Goal: Obtain resource: Download file/media

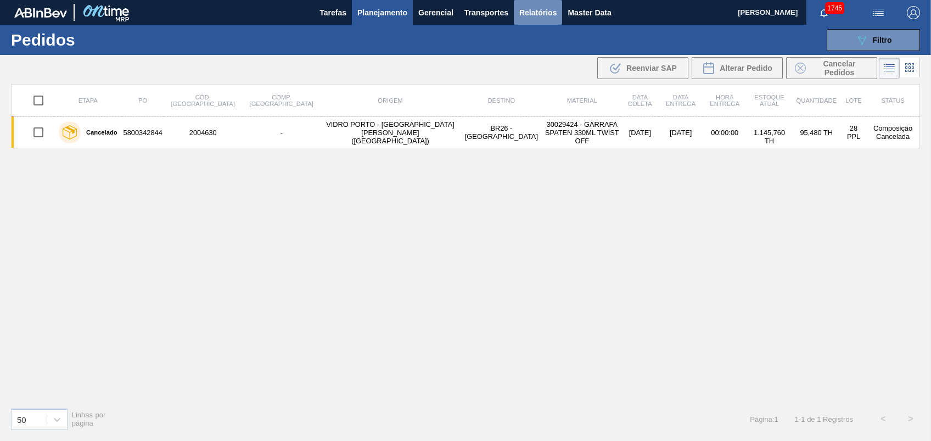
click at [526, 10] on span "Relatórios" at bounding box center [537, 12] width 37 height 13
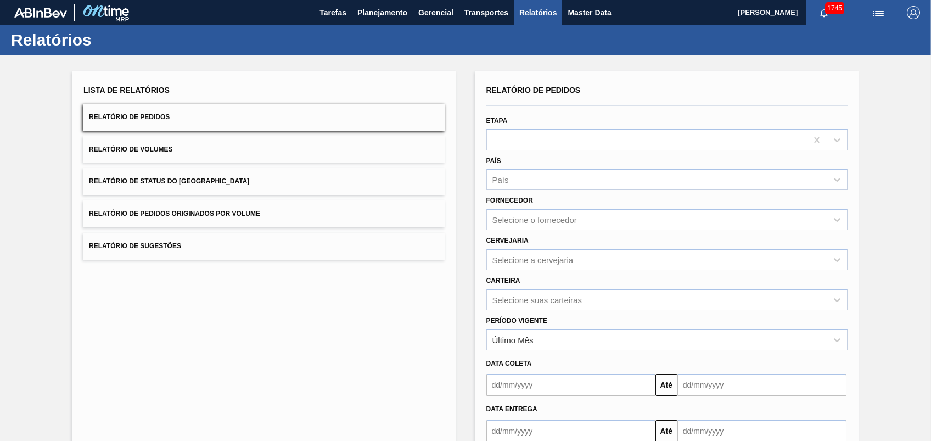
click at [223, 205] on button "Relatório de Pedidos Originados por Volume" at bounding box center [263, 213] width 361 height 27
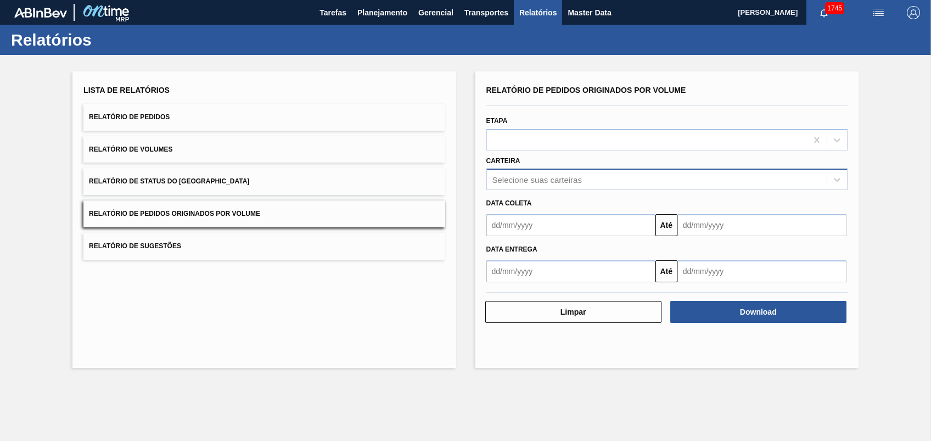
click at [571, 176] on div "Selecione suas carteiras" at bounding box center [536, 179] width 89 height 9
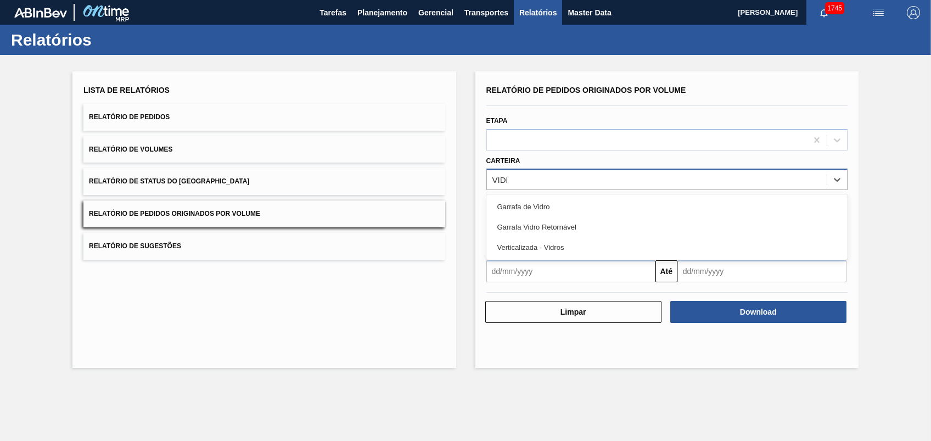
type input "VIDRO"
drag, startPoint x: 548, startPoint y: 207, endPoint x: 553, endPoint y: 214, distance: 7.9
click at [548, 207] on div "Garrafa de Vidro" at bounding box center [666, 206] width 361 height 20
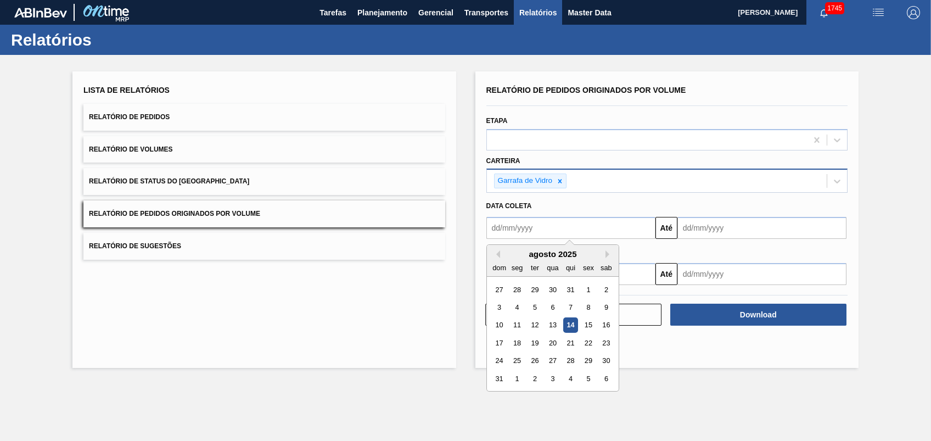
drag, startPoint x: 560, startPoint y: 222, endPoint x: 569, endPoint y: 222, distance: 8.2
click at [560, 222] on input "text" at bounding box center [570, 228] width 169 height 22
click at [584, 290] on div "1" at bounding box center [588, 289] width 15 height 15
type input "[DATE]"
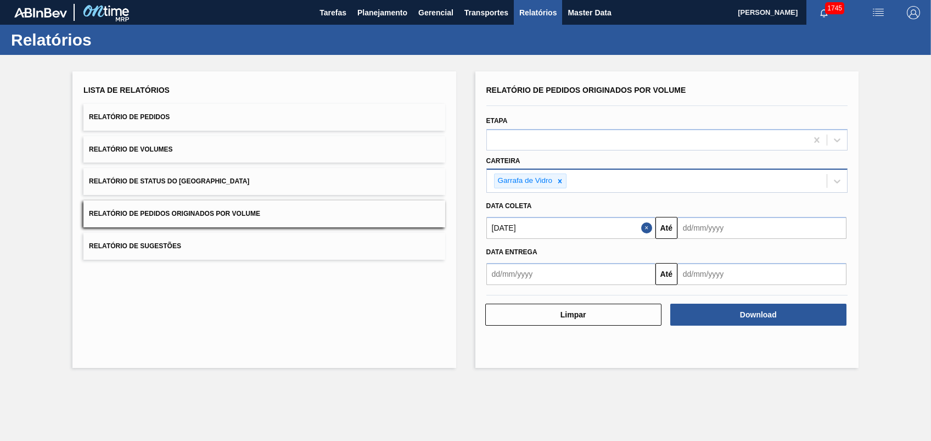
click at [707, 221] on input "text" at bounding box center [761, 228] width 169 height 22
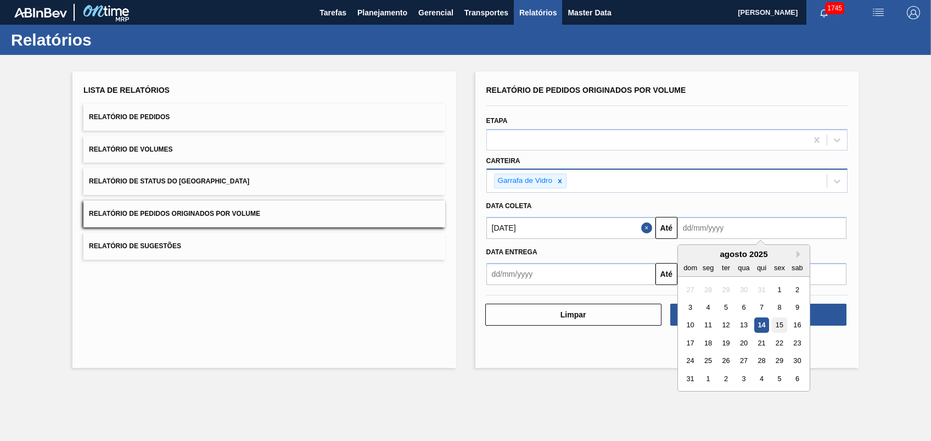
click at [775, 323] on div "15" at bounding box center [779, 325] width 15 height 15
type input "[DATE]"
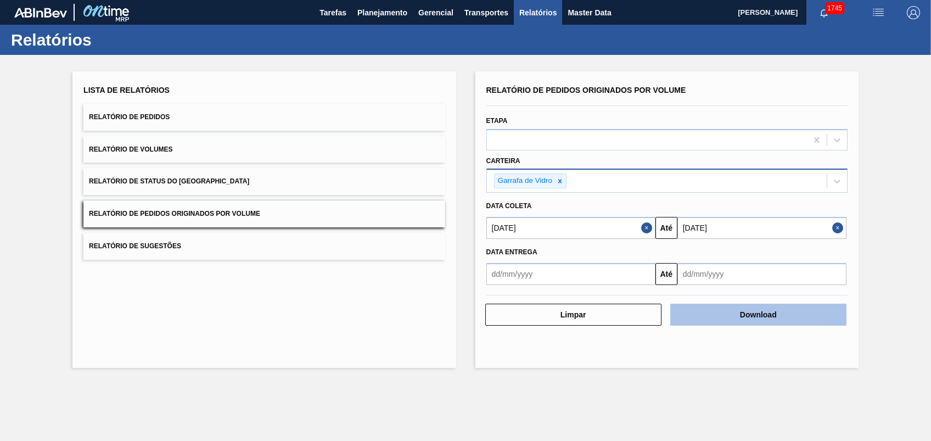
click at [766, 308] on button "Download" at bounding box center [758, 314] width 176 height 22
